Goal: Task Accomplishment & Management: Complete application form

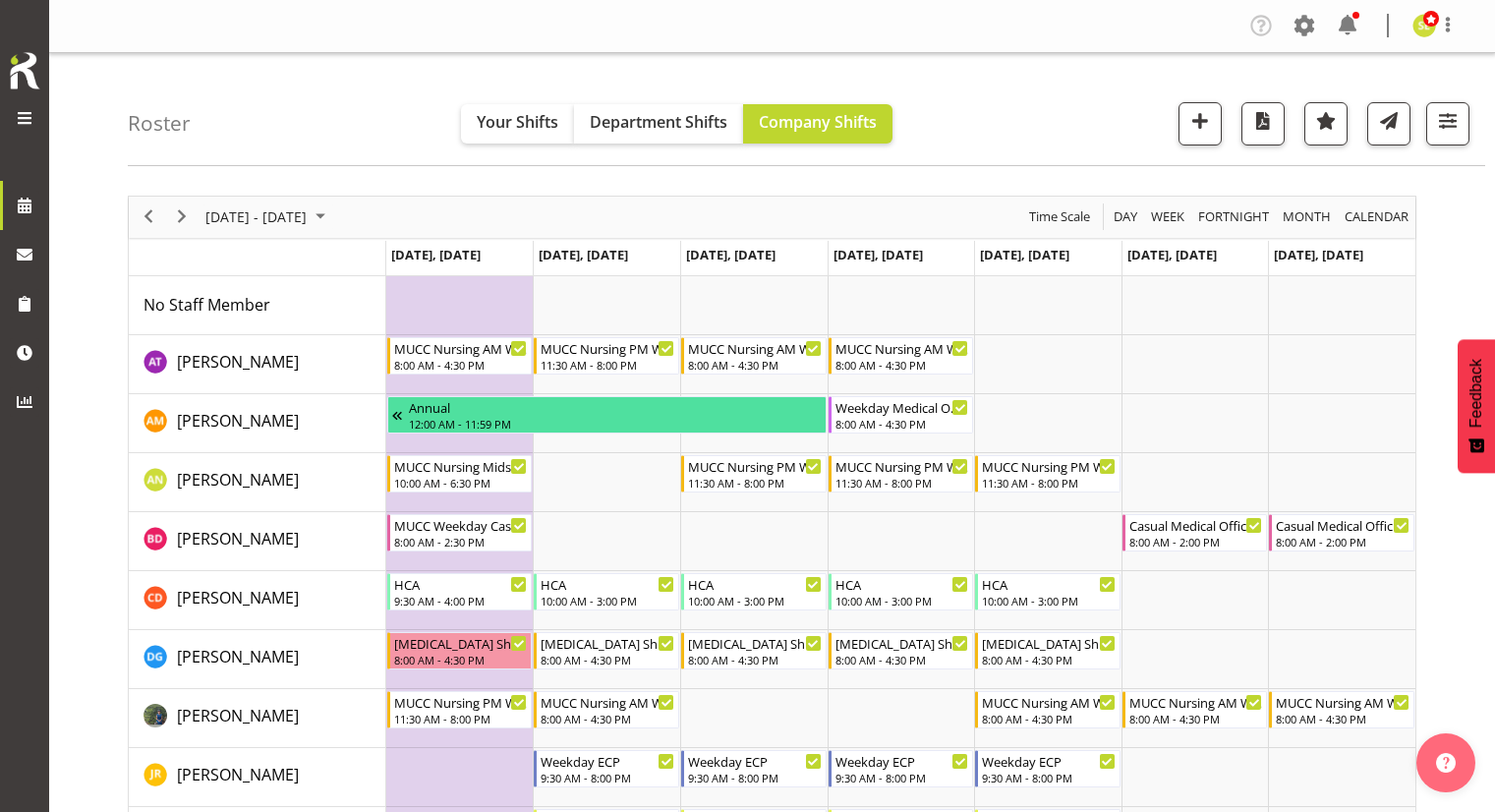
scroll to position [78, 0]
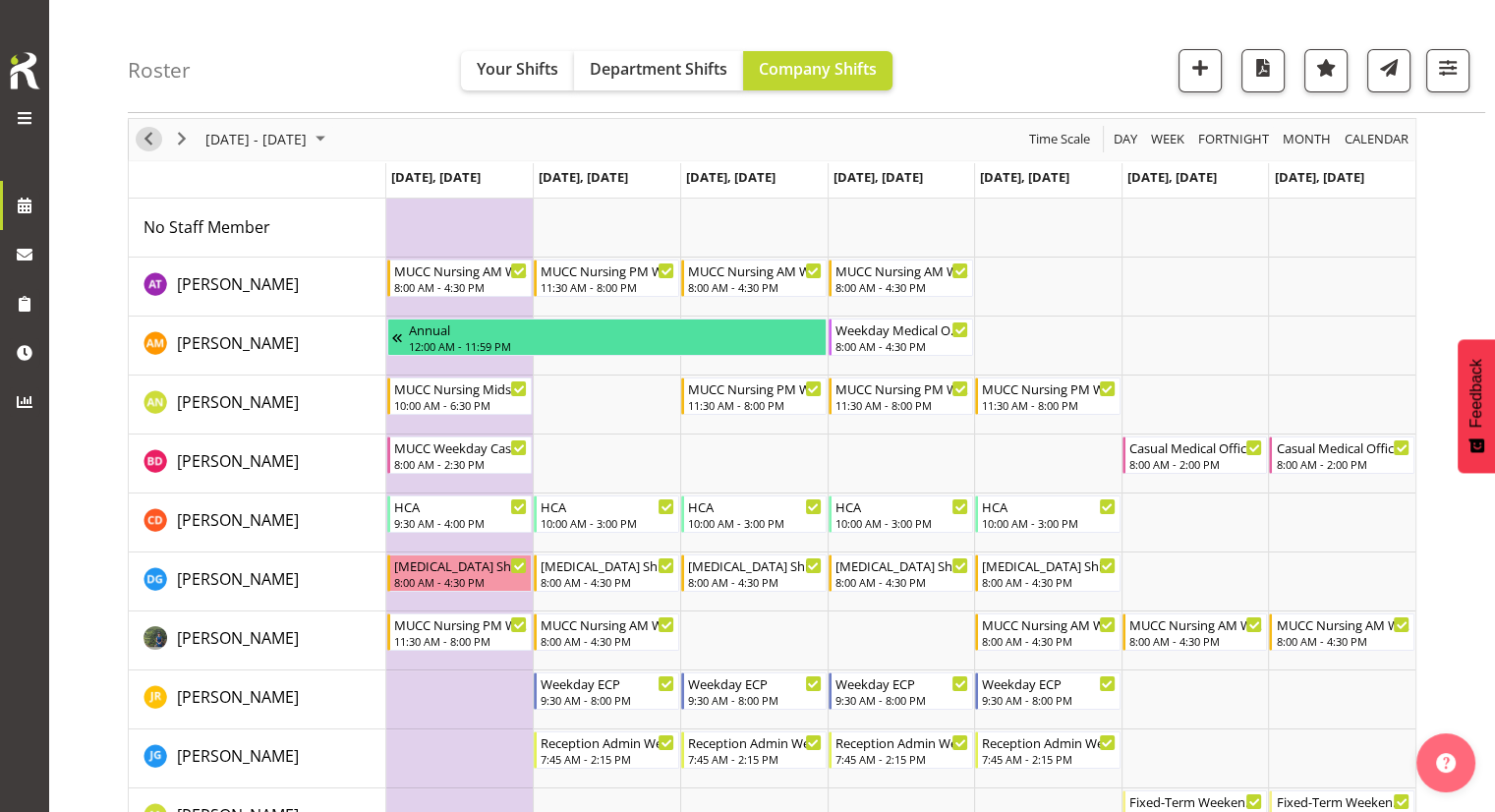
click at [153, 135] on span "Previous" at bounding box center [149, 139] width 24 height 25
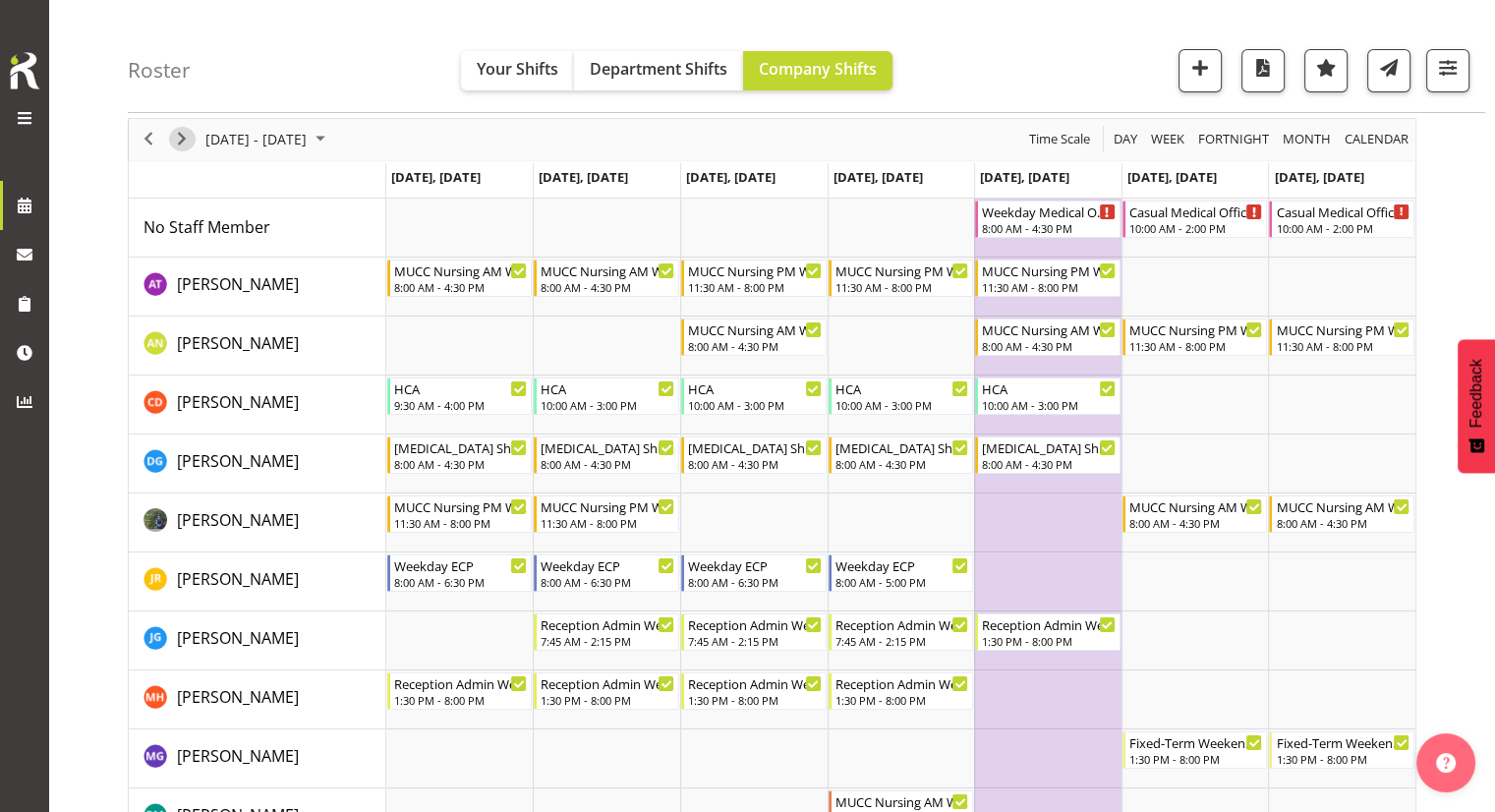
click at [185, 135] on span "Next" at bounding box center [182, 139] width 24 height 25
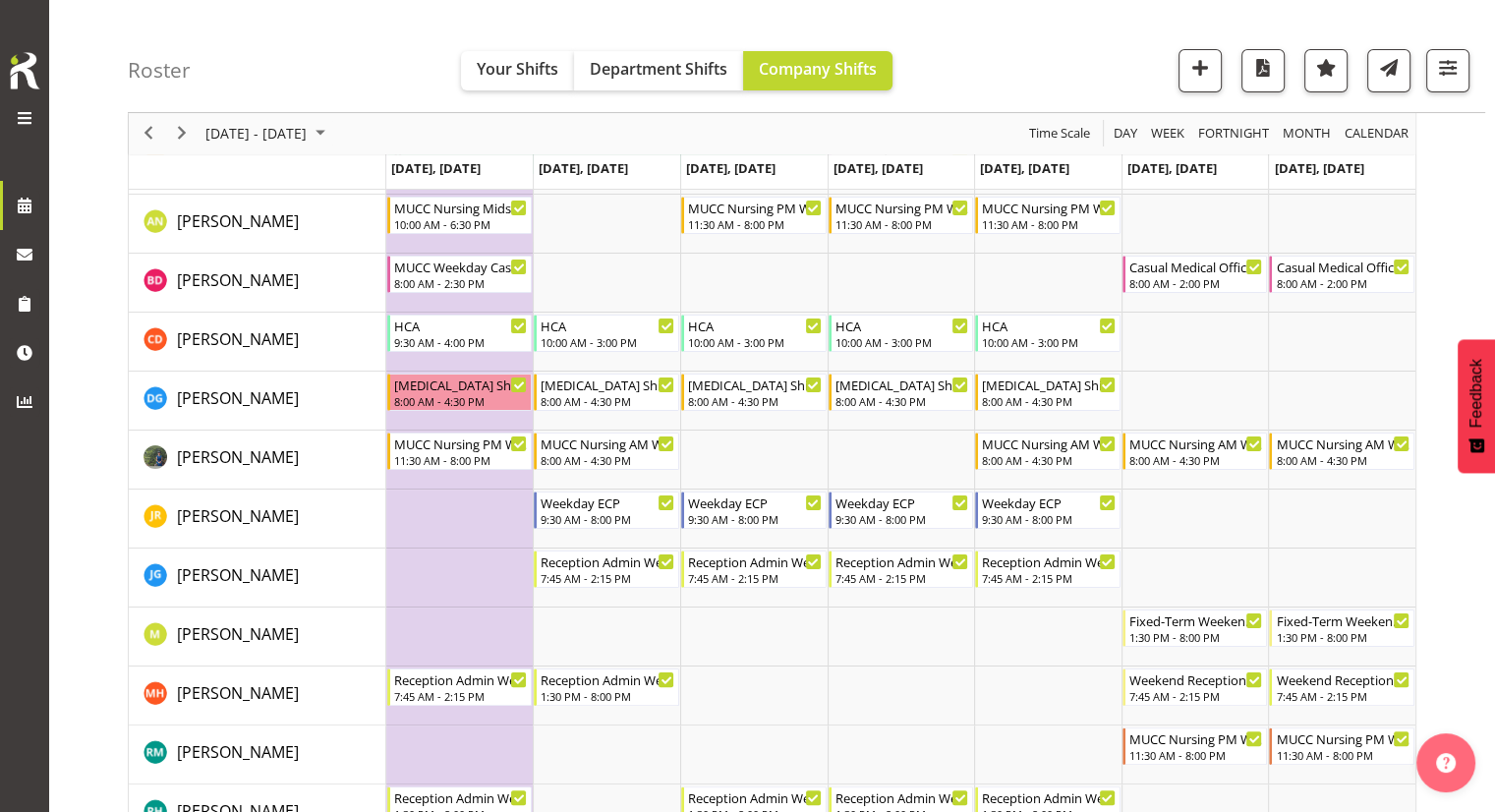
scroll to position [318, 0]
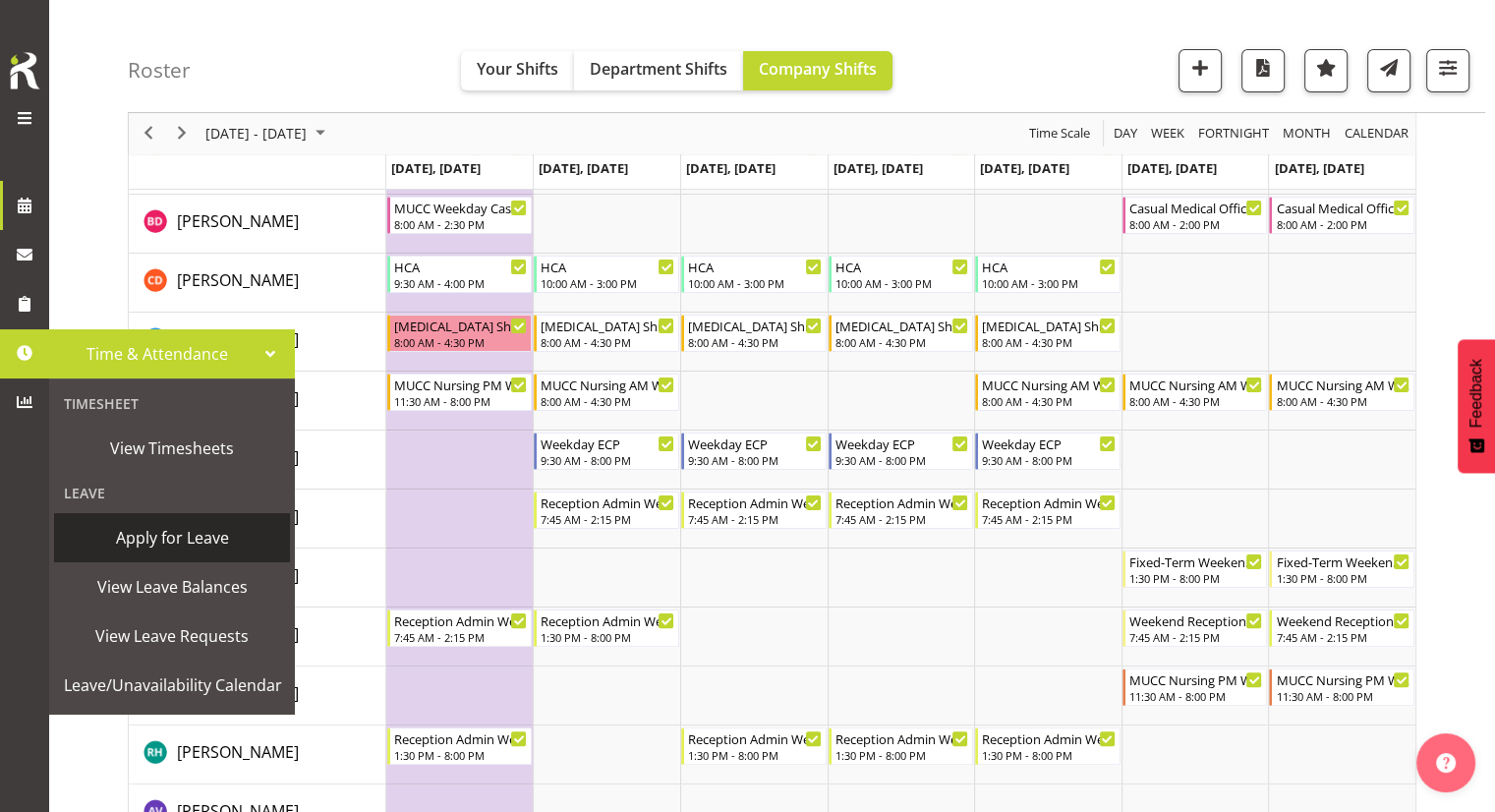
click at [129, 554] on link "Apply for Leave" at bounding box center [172, 538] width 236 height 49
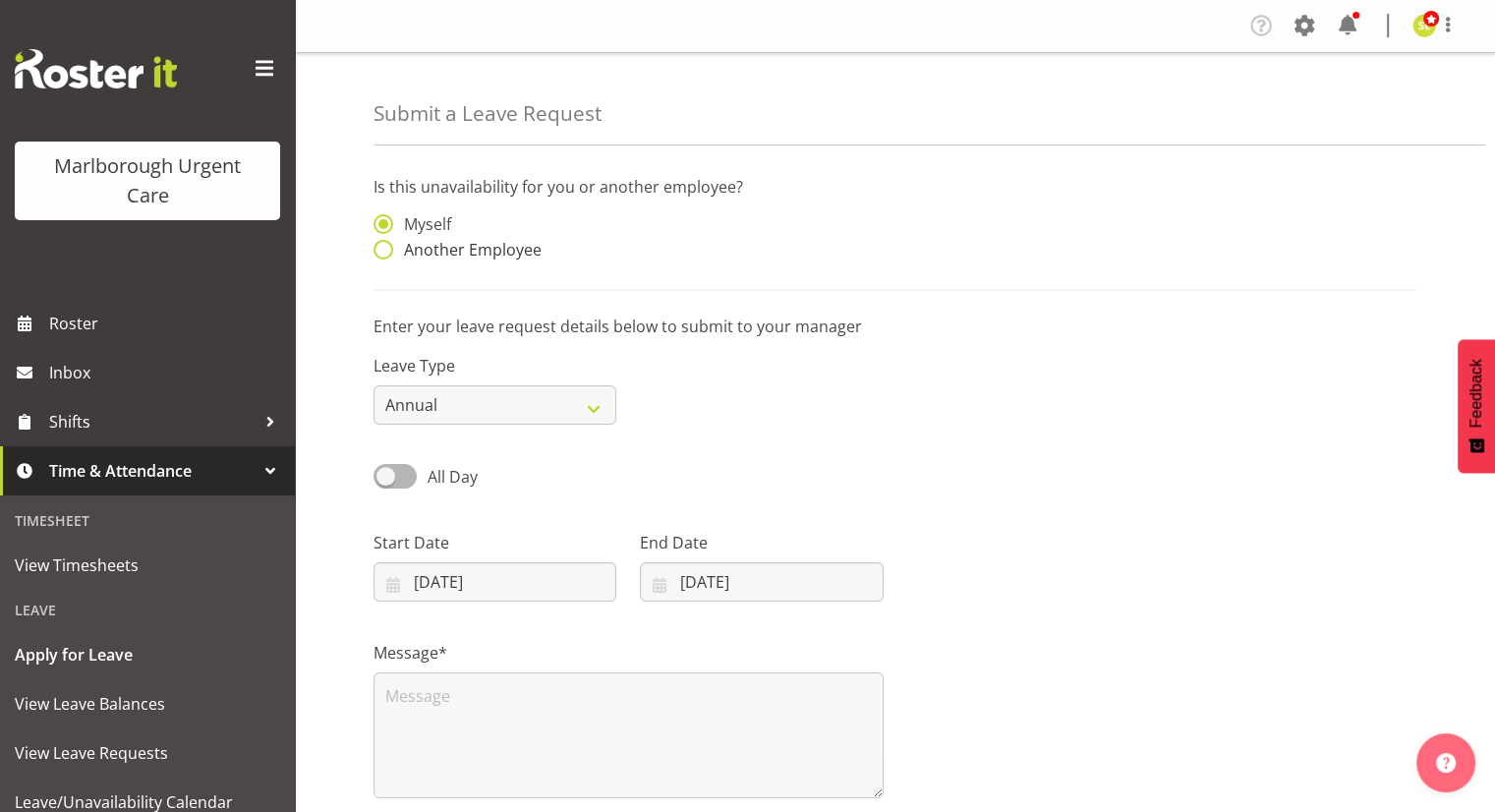
click at [445, 248] on span "Another Employee" at bounding box center [467, 250] width 149 height 20
click at [387, 248] on input "Another Employee" at bounding box center [380, 250] width 13 height 13
radio input "true"
click at [688, 225] on input "text" at bounding box center [761, 234] width 243 height 39
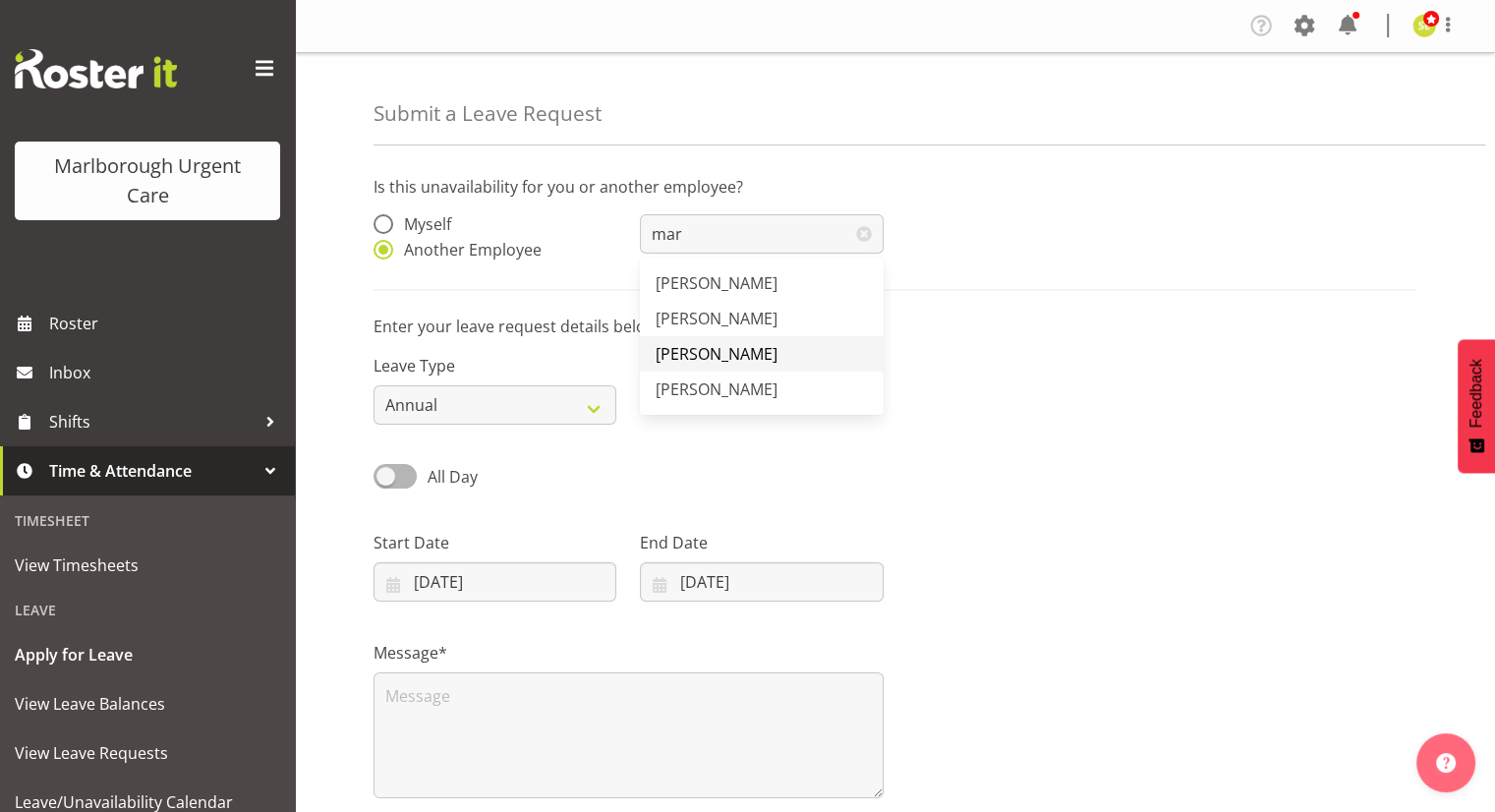
click at [699, 352] on span "[PERSON_NAME]" at bounding box center [717, 354] width 122 height 22
type input "[PERSON_NAME]"
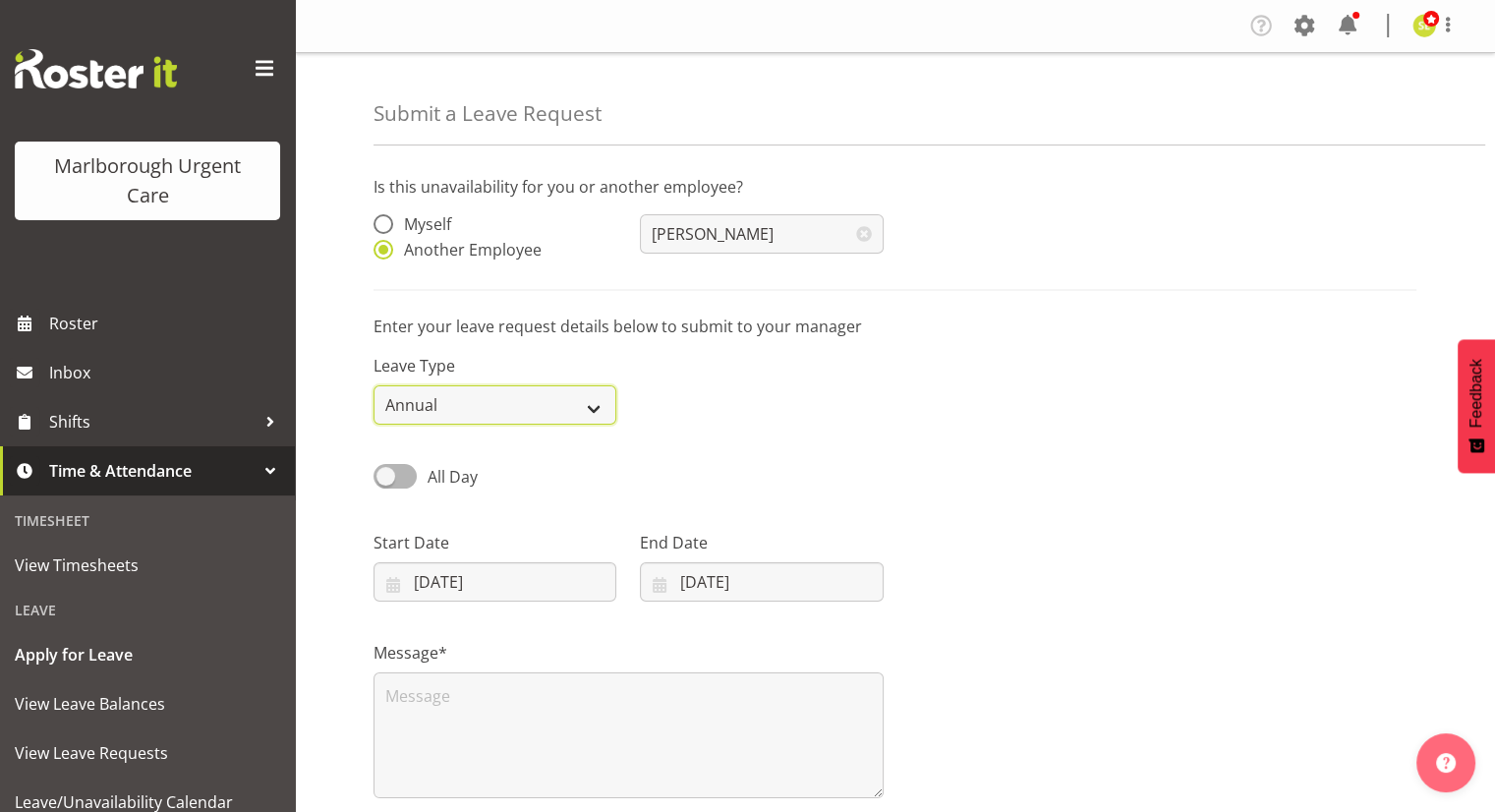
click at [515, 386] on select "Annual Sick Leave Without Pay Bereavement Domestic Violence Parental Jury Servi…" at bounding box center [495, 405] width 243 height 39
select select "Other"
click at [374, 385] on select "Annual Sick Leave Without Pay Bereavement Domestic Violence Parental Jury Servi…" at bounding box center [495, 405] width 243 height 39
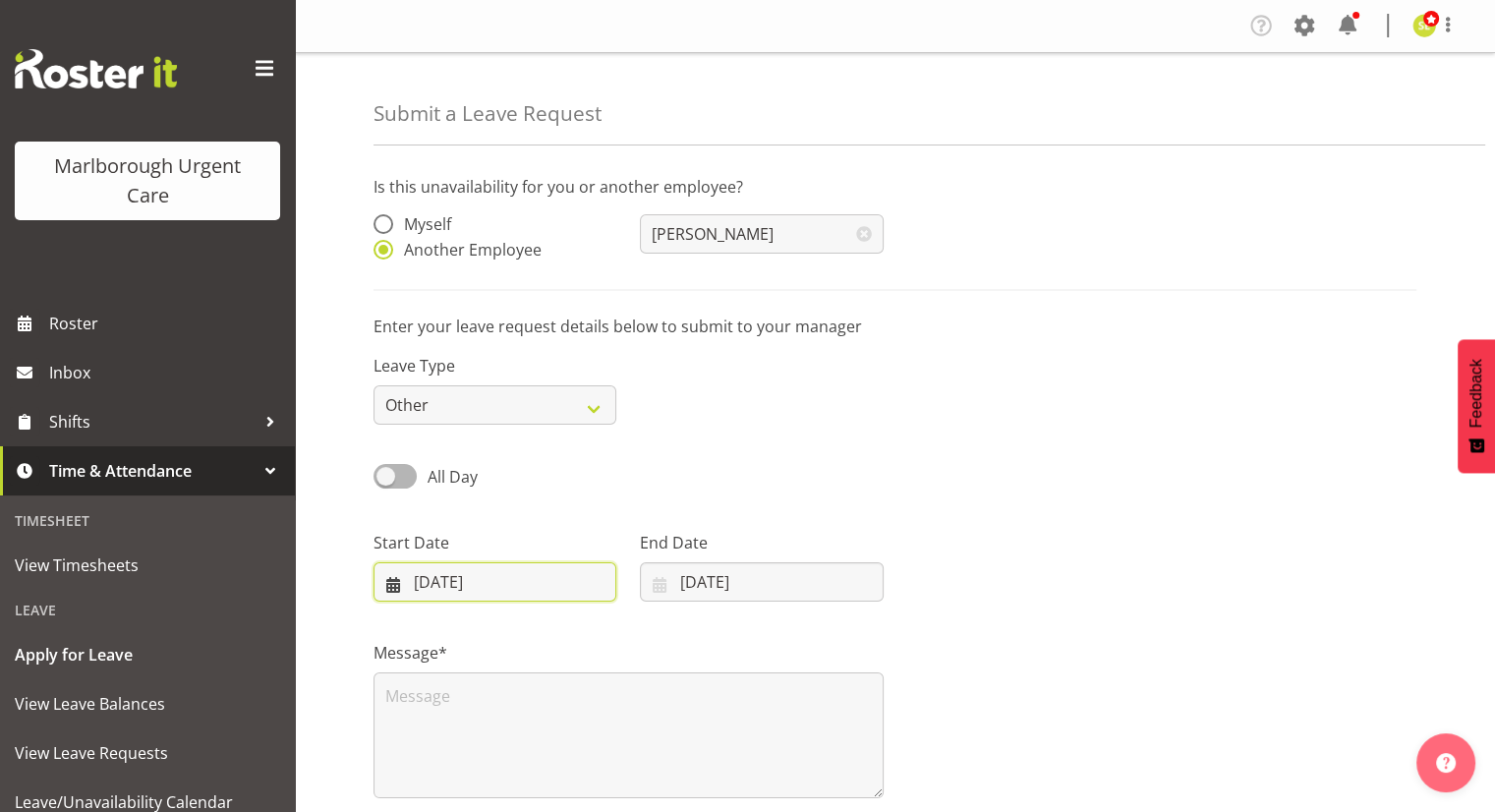
click at [476, 585] on input "[DATE]" at bounding box center [495, 582] width 243 height 39
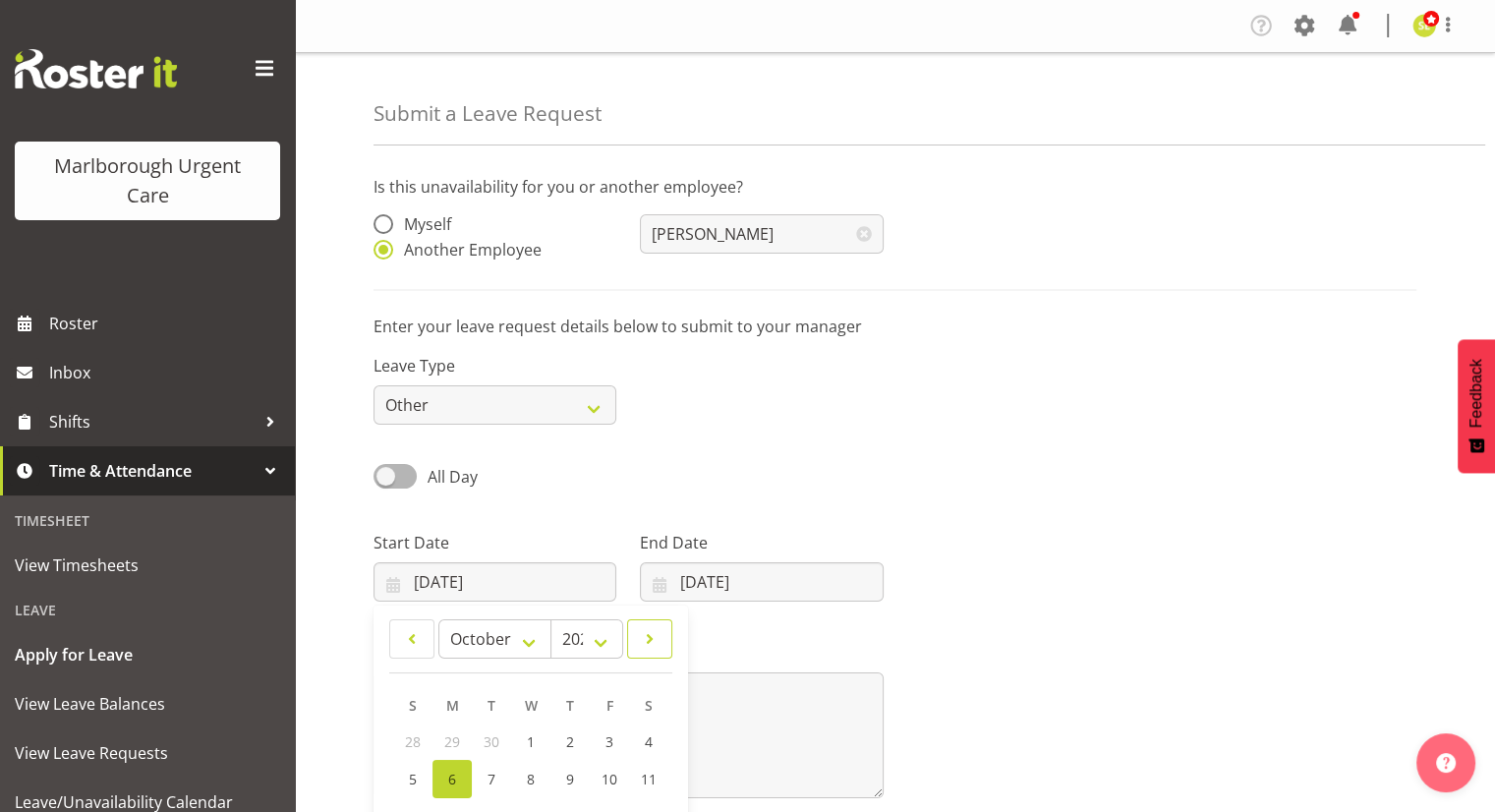
click at [640, 647] on span at bounding box center [650, 639] width 20 height 24
select select "10"
click at [648, 730] on link "1" at bounding box center [649, 741] width 39 height 36
type input "[DATE]"
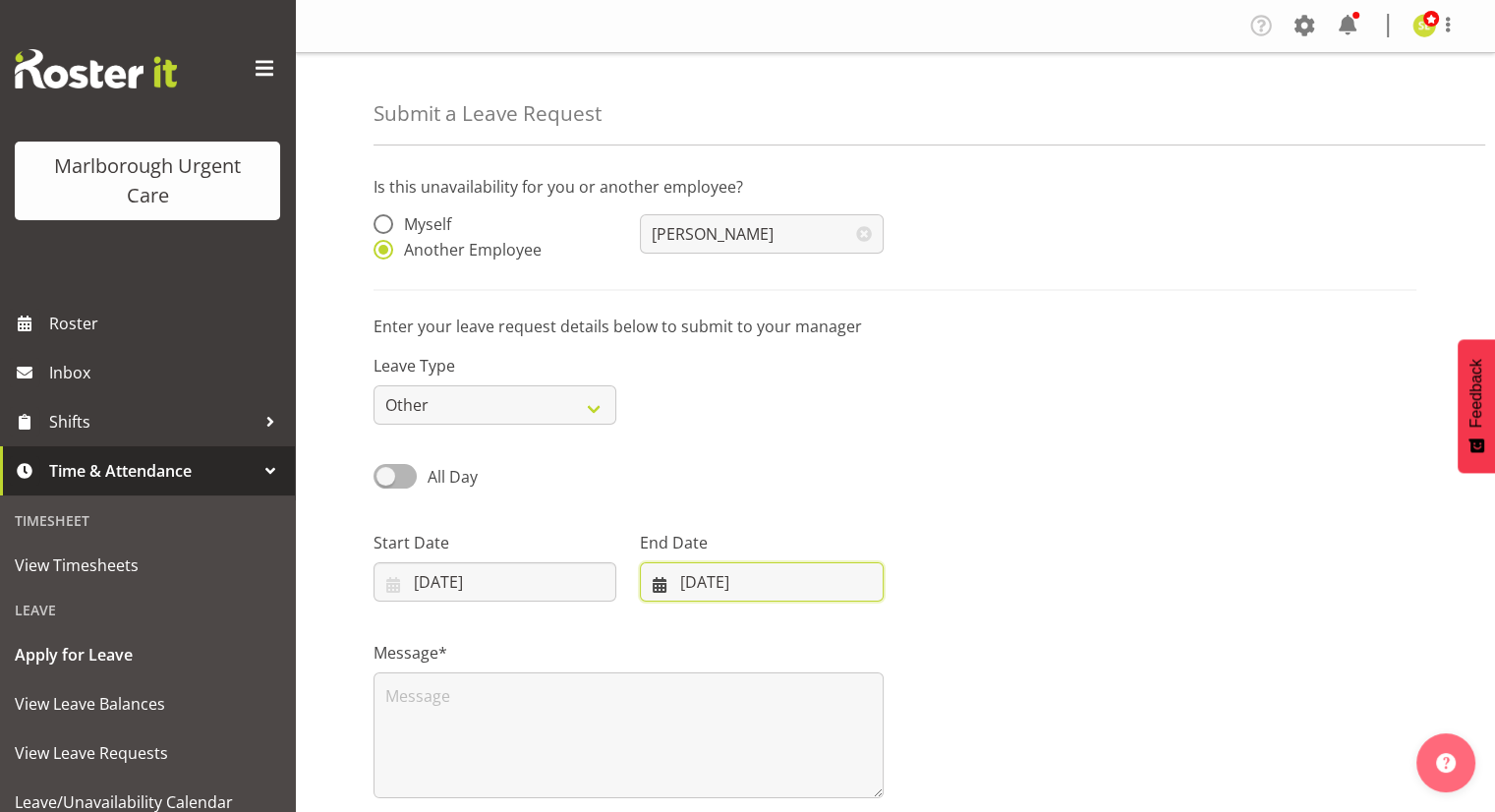
click at [763, 590] on input "[DATE]" at bounding box center [761, 582] width 243 height 39
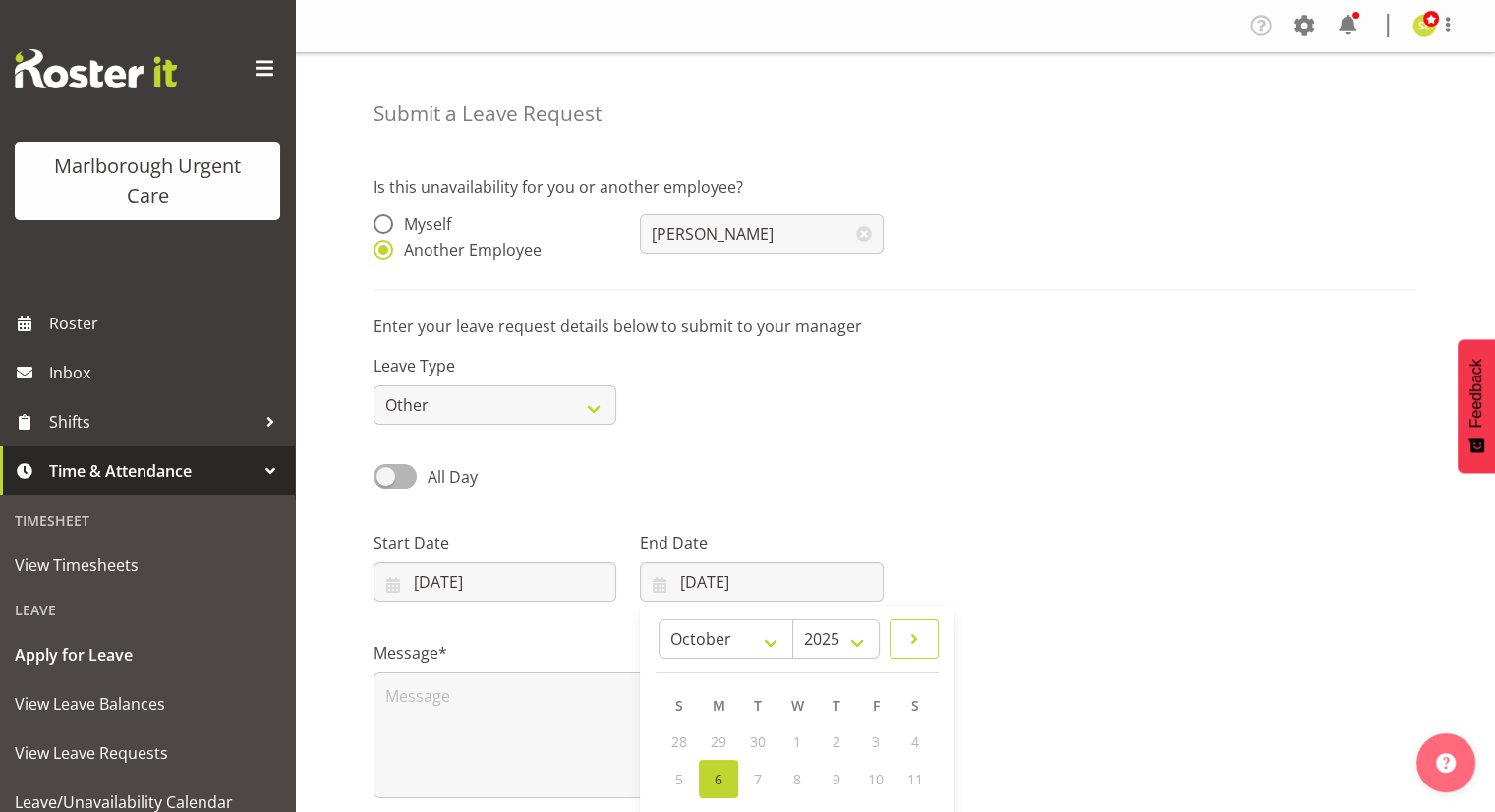
click at [906, 643] on span at bounding box center [915, 639] width 24 height 24
click at [901, 642] on link at bounding box center [915, 639] width 49 height 39
select select "11"
drag, startPoint x: 901, startPoint y: 642, endPoint x: 783, endPoint y: 650, distance: 118.3
click at [783, 650] on select "January February March April May June July August September October November De…" at bounding box center [761, 639] width 113 height 39
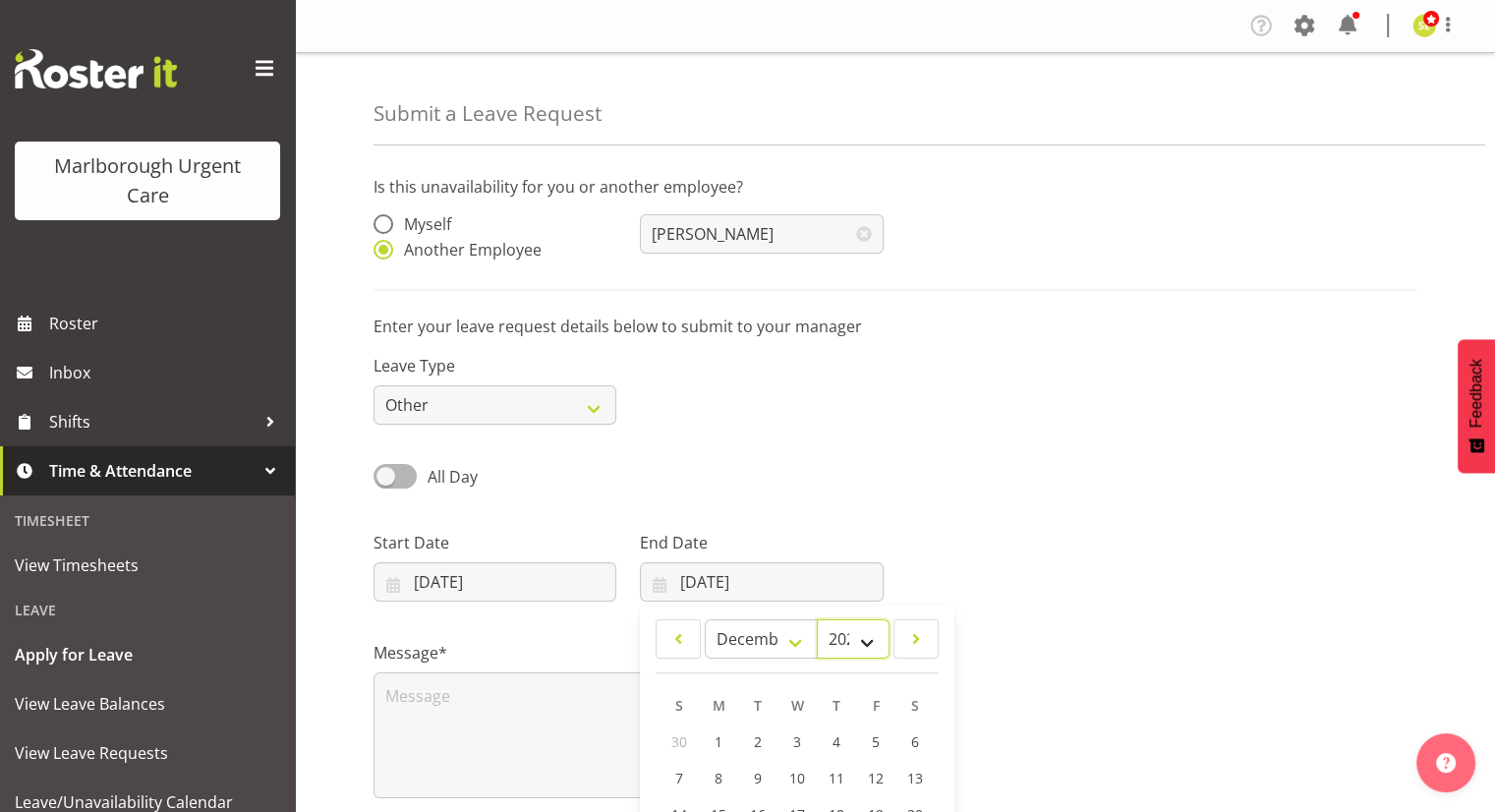
click at [869, 638] on select "2035 2034 2033 2032 2031 2030 2029 2028 2027 2026 2025" at bounding box center [854, 639] width 73 height 39
select select "2026"
click at [817, 620] on select "2035 2034 2033 2032 2031 2030 2029 2028 2027 2026 2025" at bounding box center [854, 639] width 73 height 39
click at [765, 639] on select "January February March April May June July August September October November De…" at bounding box center [761, 639] width 113 height 39
select select "3"
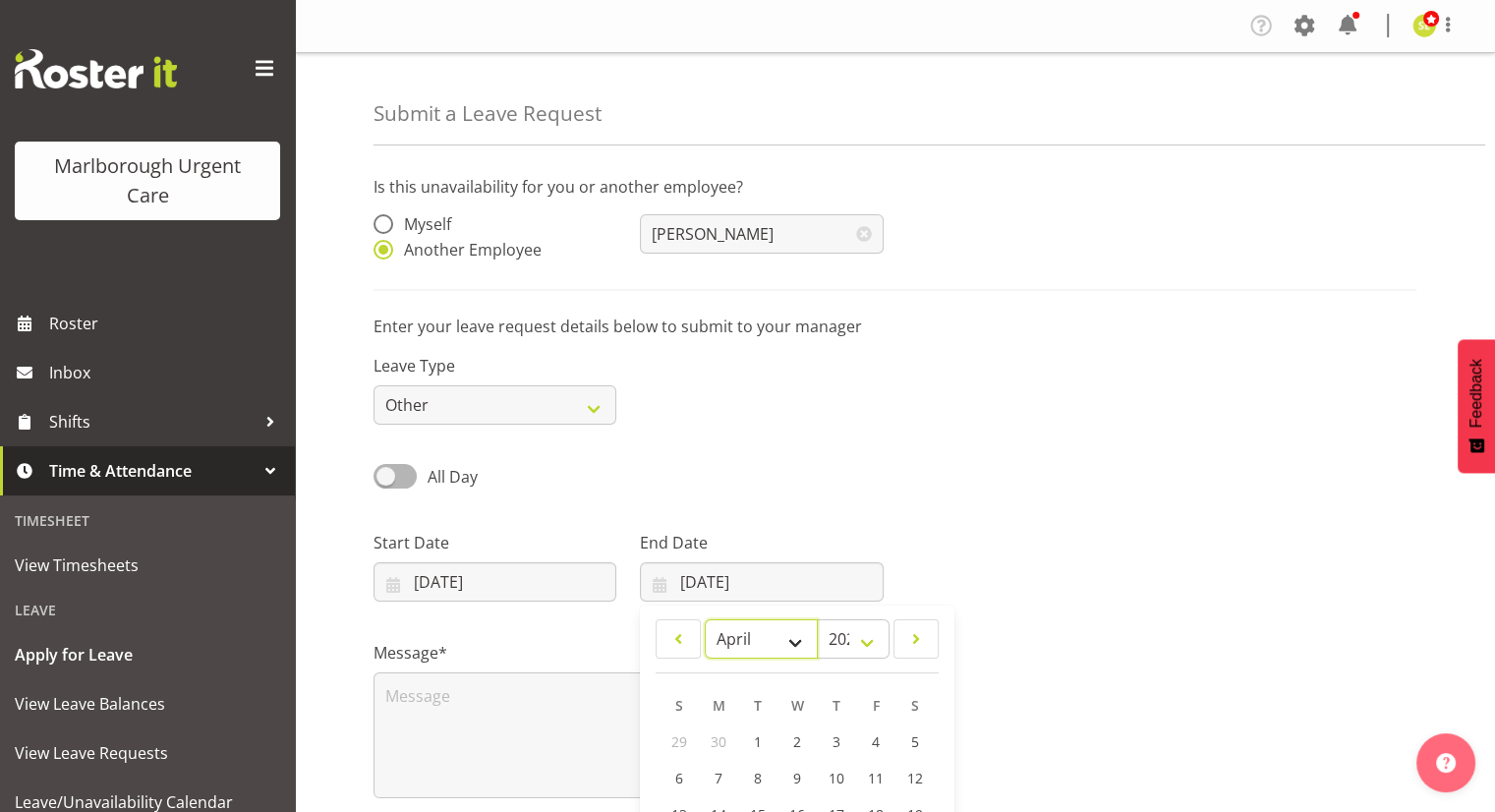
click at [705, 620] on select "January February March April May June July August September October November De…" at bounding box center [761, 639] width 113 height 39
click at [804, 740] on link "1" at bounding box center [798, 741] width 39 height 36
type input "[DATE]"
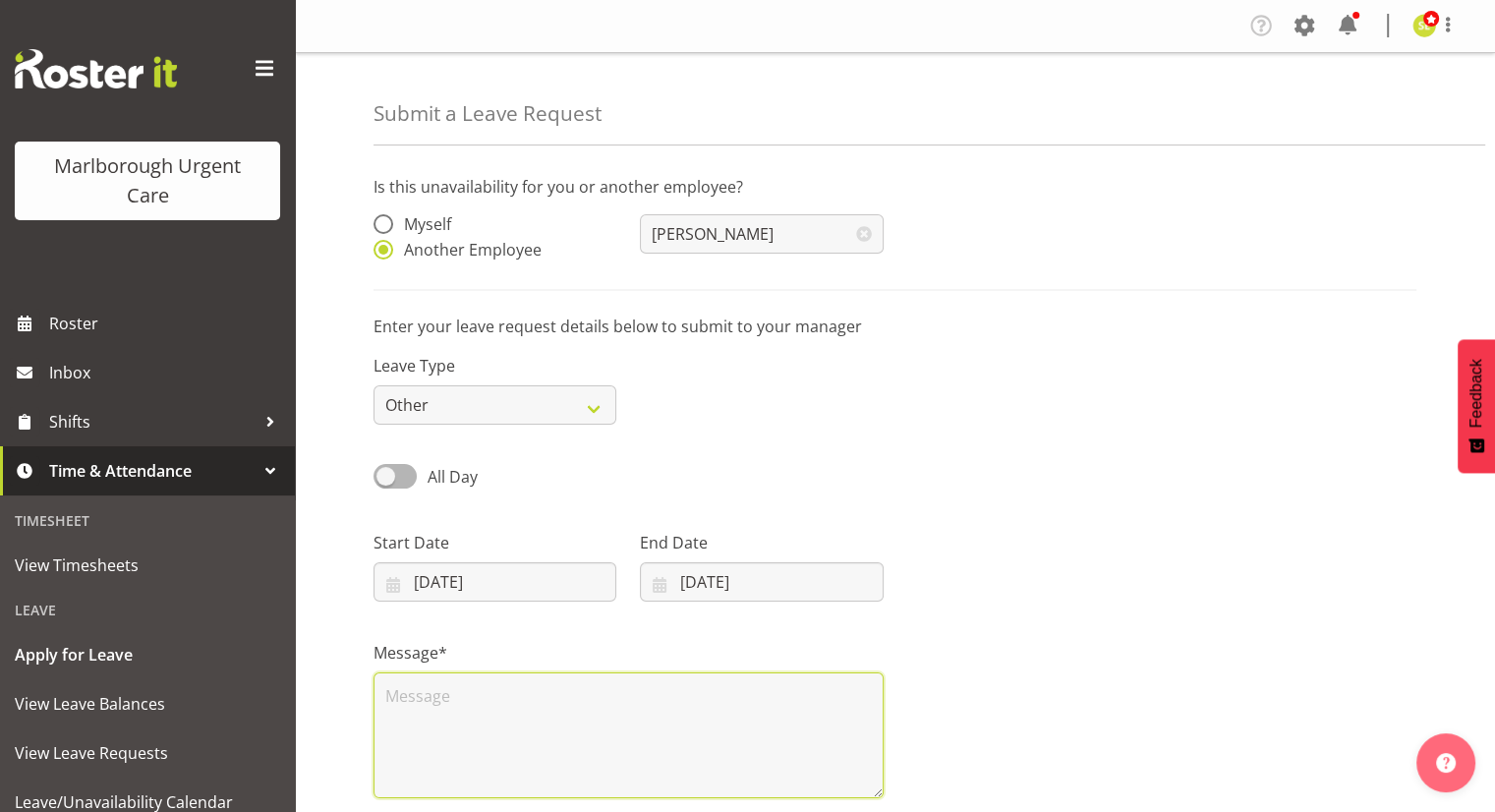
click at [467, 712] on textarea at bounding box center [628, 735] width 510 height 126
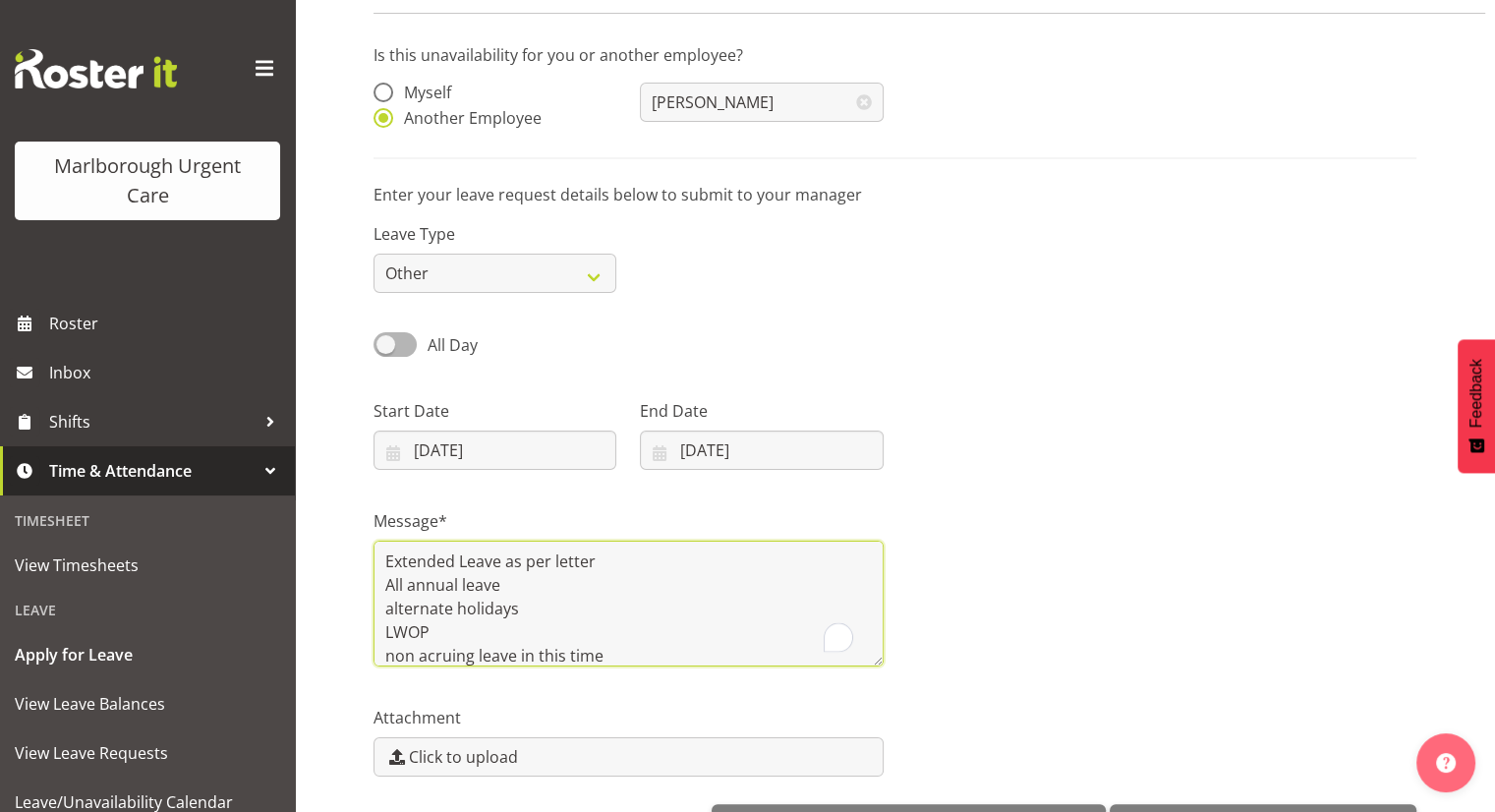
scroll to position [198, 0]
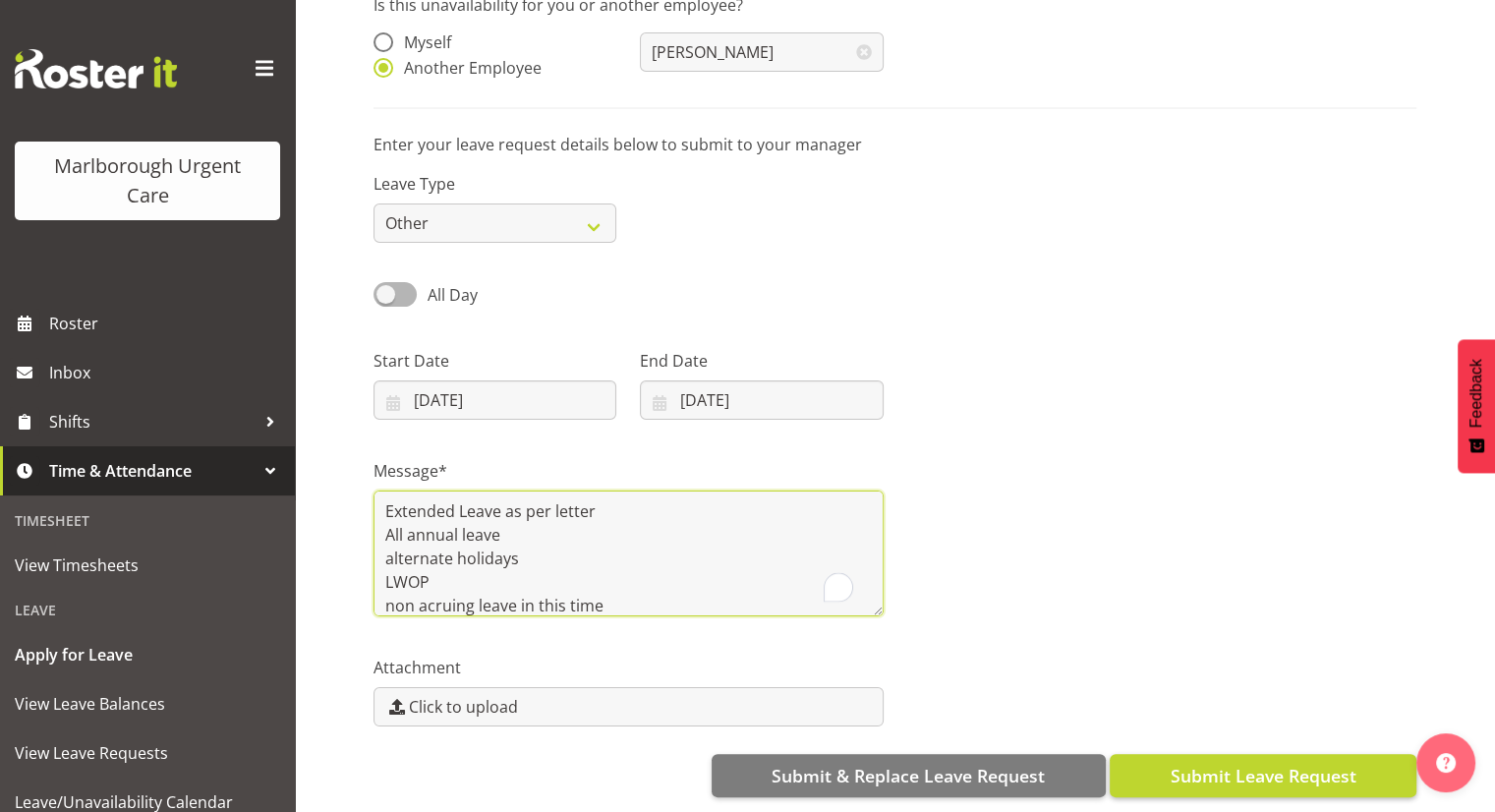
type textarea "Extended Leave as per letter All annual leave alternate holidays LWOP non acrui…"
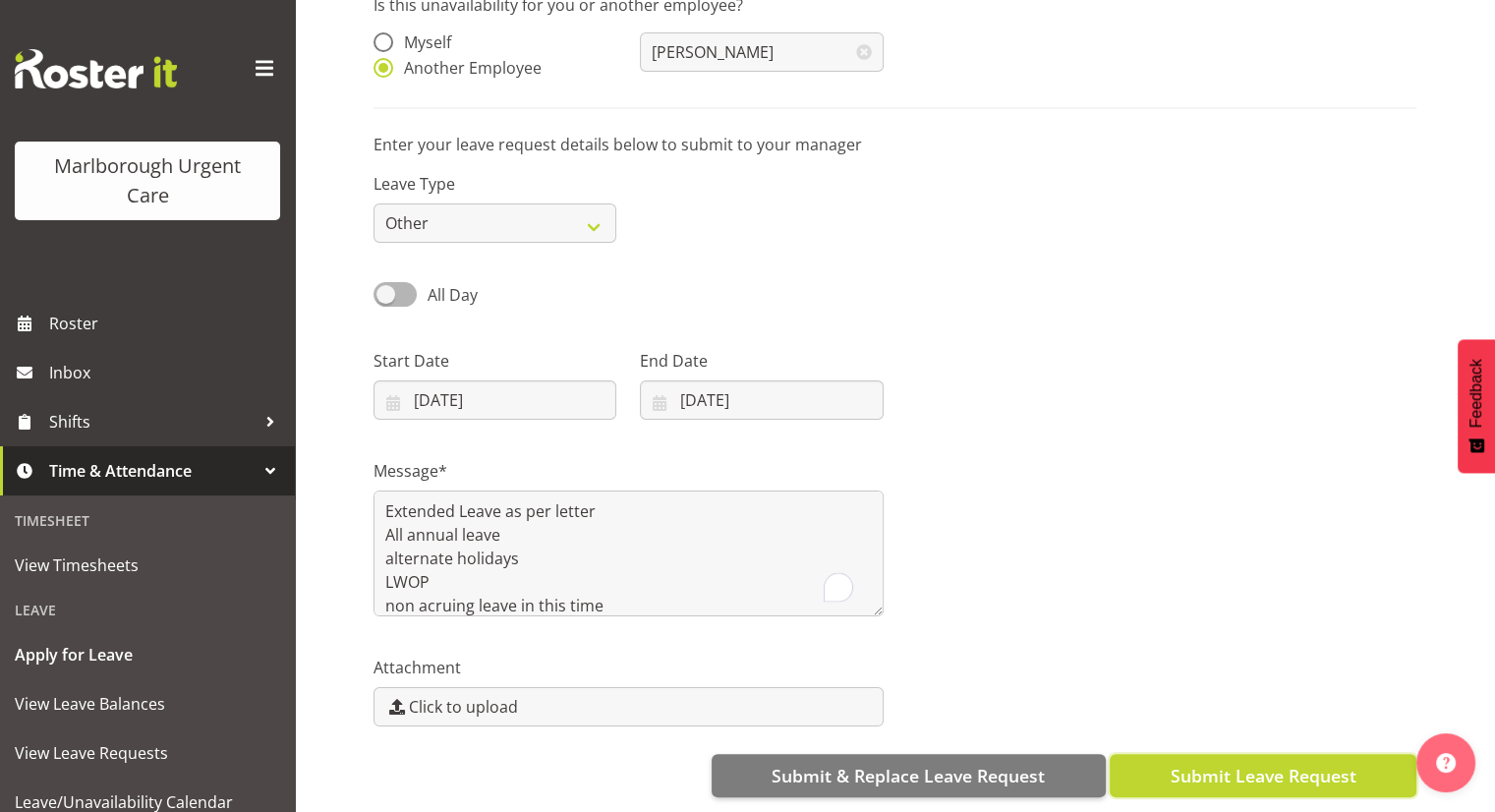
click at [1212, 763] on span "Submit Leave Request" at bounding box center [1263, 776] width 186 height 26
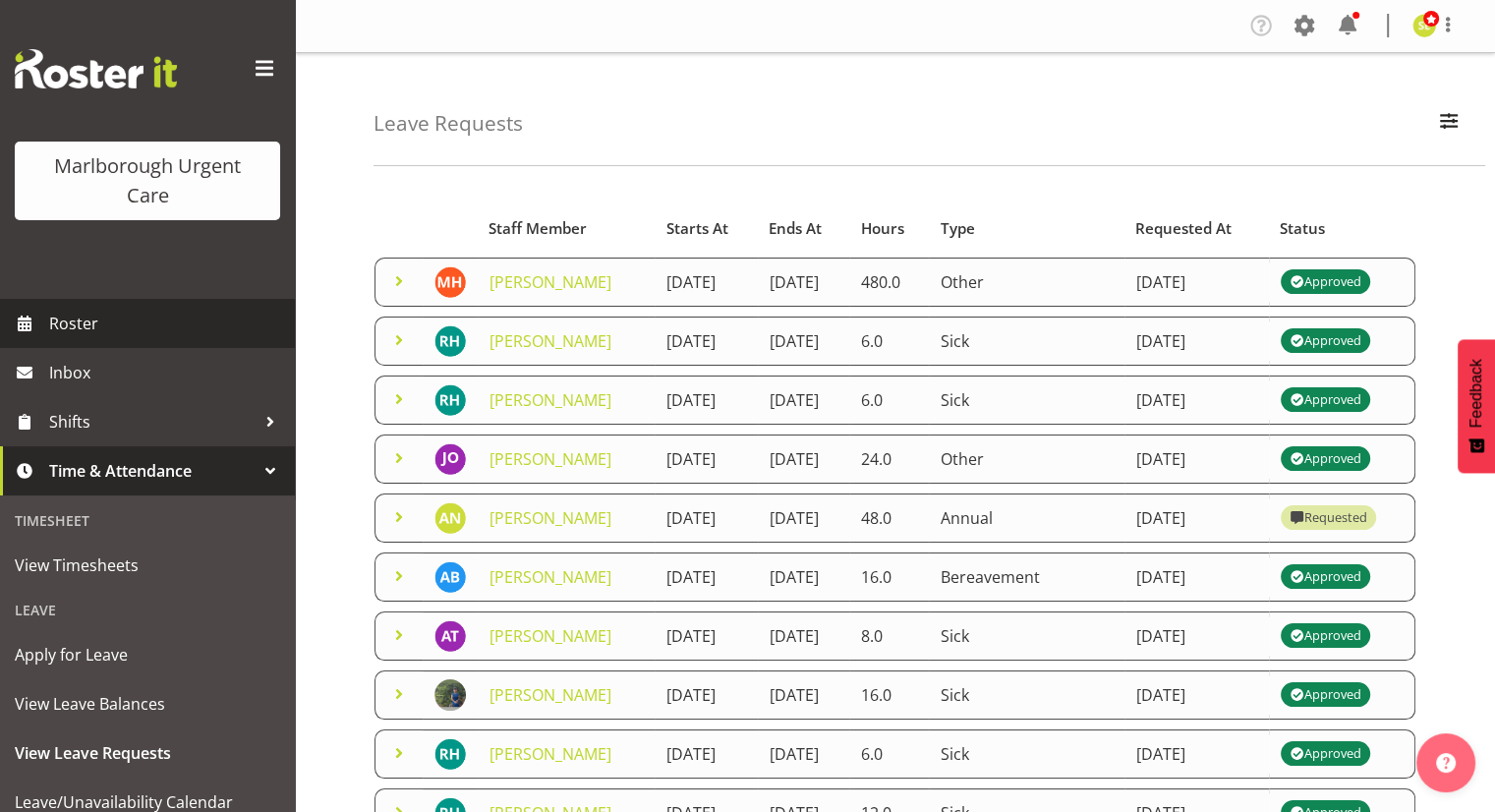
click at [102, 326] on span "Roster" at bounding box center [167, 323] width 236 height 29
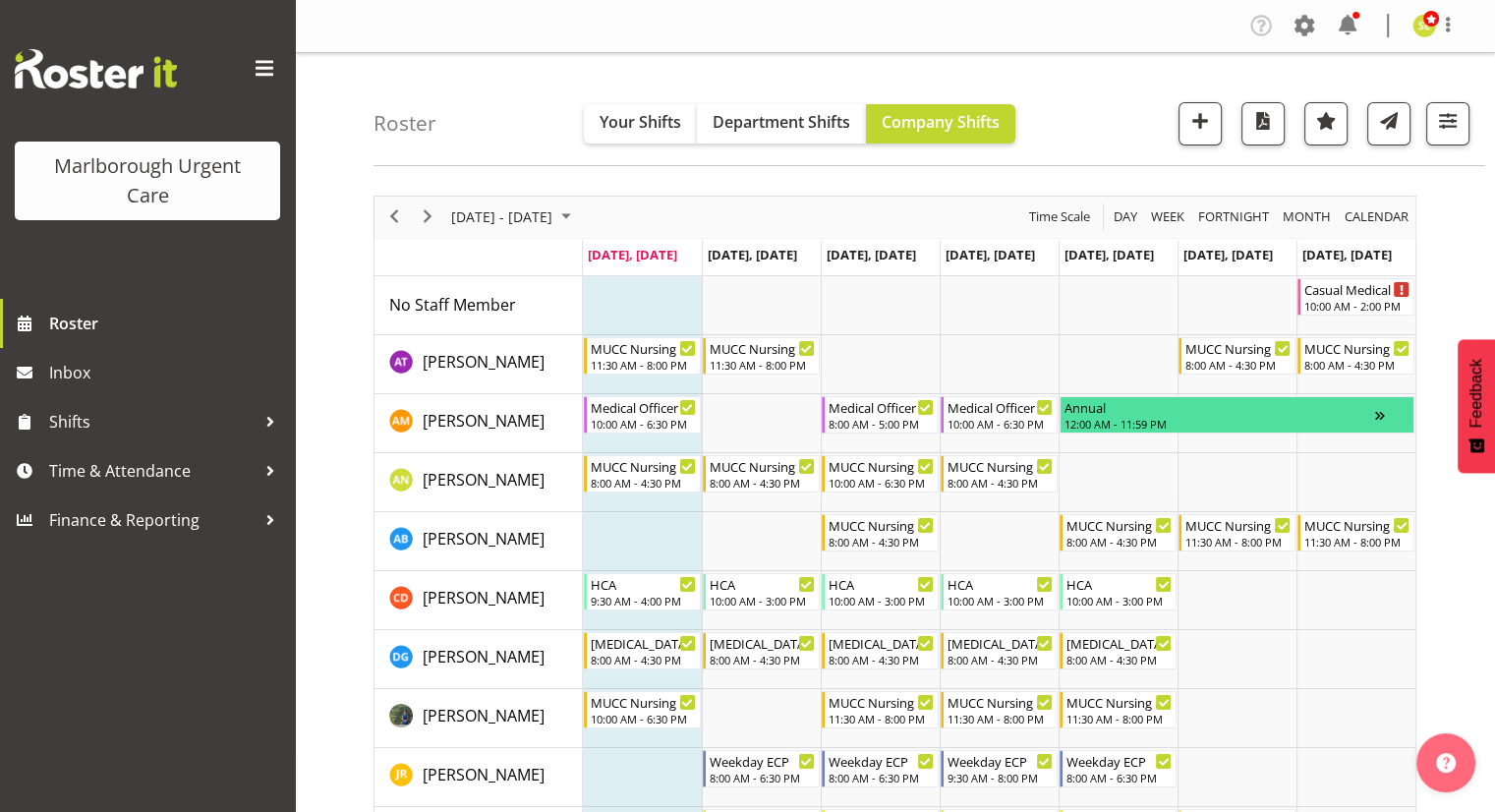
drag, startPoint x: 0, startPoint y: 0, endPoint x: 592, endPoint y: 352, distance: 688.7
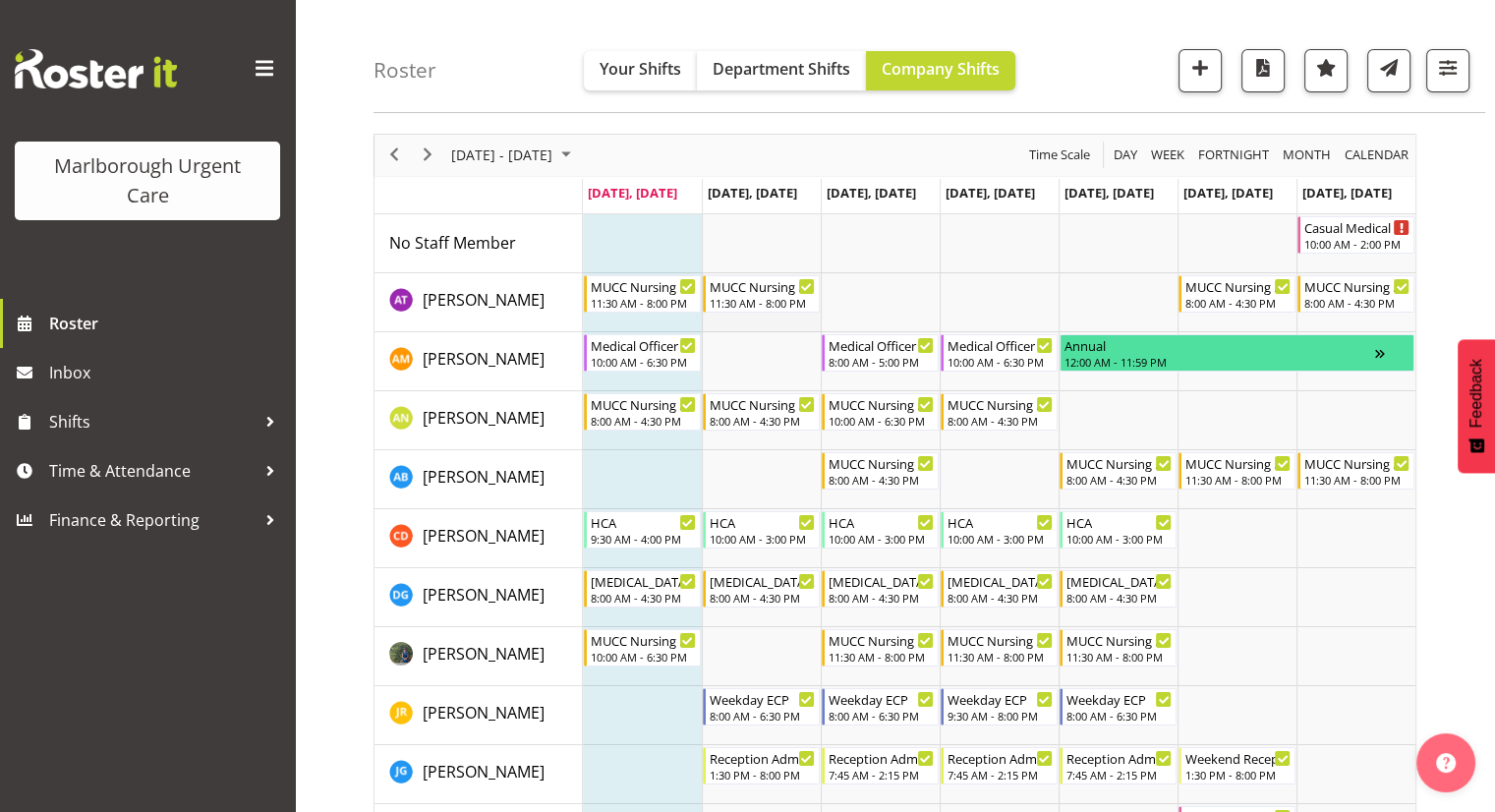
scroll to position [63, 0]
